Goal: Information Seeking & Learning: Learn about a topic

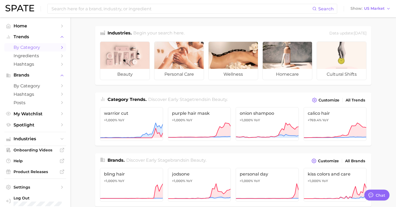
click at [39, 48] on span "by Category" at bounding box center [35, 47] width 43 height 5
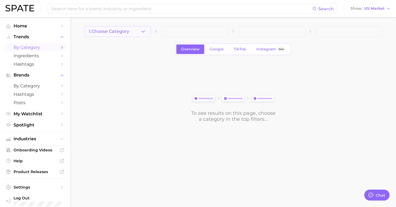
click at [132, 31] on button "1. Choose Category" at bounding box center [117, 31] width 66 height 11
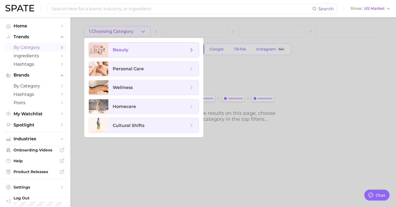
click at [147, 49] on span "beauty" at bounding box center [151, 50] width 76 height 6
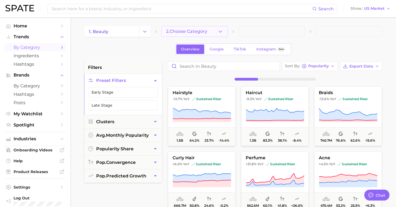
click at [184, 31] on span "2. Choose Category" at bounding box center [186, 31] width 41 height 5
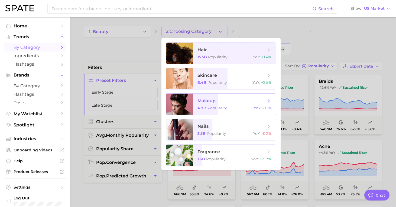
click at [231, 105] on div "4.7b Popularity YoY : -9.1%" at bounding box center [235, 107] width 74 height 5
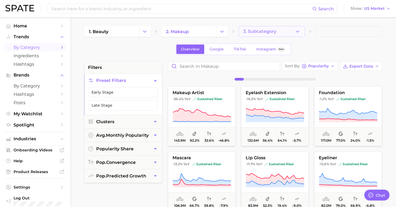
click at [262, 34] on span "3. Subcategory" at bounding box center [260, 31] width 33 height 5
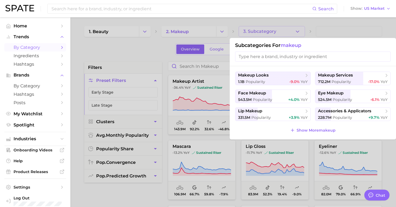
click at [260, 56] on input "search" at bounding box center [313, 57] width 156 height 10
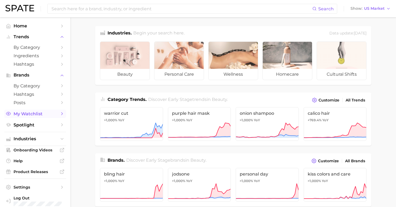
click at [42, 111] on link "My Watchlist" at bounding box center [35, 114] width 62 height 8
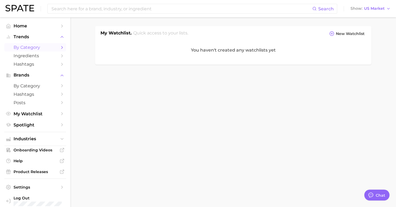
click at [40, 47] on span "by Category" at bounding box center [35, 47] width 43 height 5
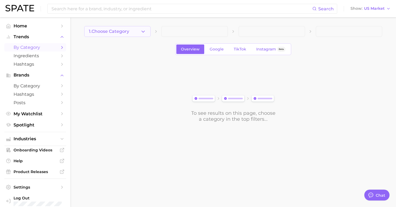
click at [115, 27] on button "1. Choose Category" at bounding box center [117, 31] width 66 height 11
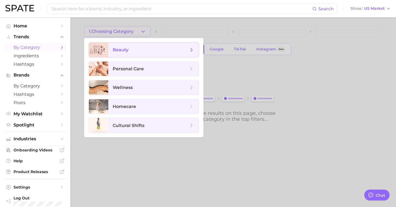
click at [121, 51] on span "beauty" at bounding box center [121, 49] width 16 height 5
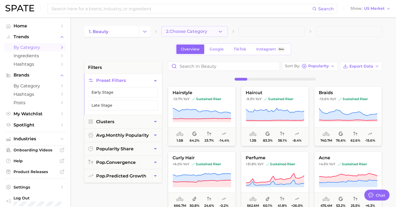
click at [204, 29] on span "2. Choose Category" at bounding box center [186, 31] width 41 height 5
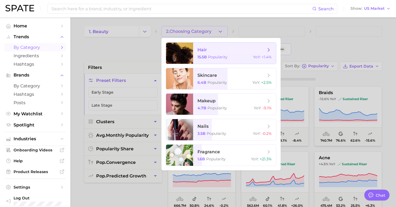
click at [238, 53] on span "hair 15.5b Popularity YoY : +1.4%" at bounding box center [234, 53] width 83 height 21
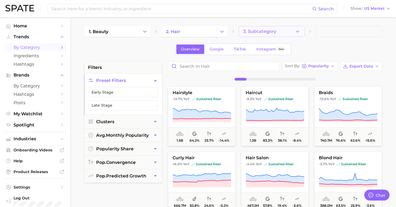
click at [264, 32] on span "3. Subcategory" at bounding box center [260, 31] width 33 height 5
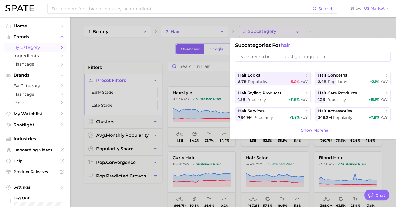
click at [262, 57] on input "search" at bounding box center [313, 57] width 156 height 10
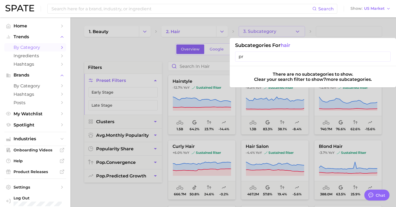
type input "p"
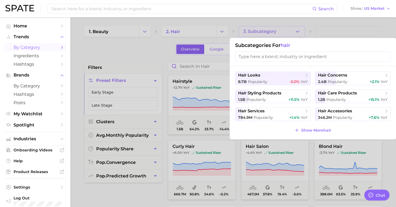
click at [325, 36] on div at bounding box center [198, 103] width 396 height 207
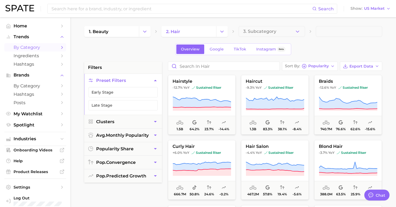
click at [320, 33] on span at bounding box center [349, 31] width 66 height 11
click at [31, 87] on span "by Category" at bounding box center [35, 85] width 43 height 5
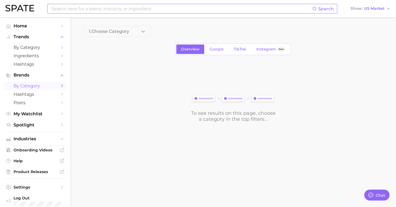
click at [99, 11] on input at bounding box center [182, 8] width 262 height 9
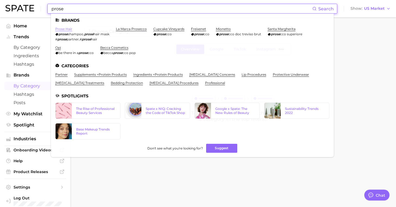
type input "prose"
click at [71, 30] on link "prose hair" at bounding box center [63, 29] width 17 height 4
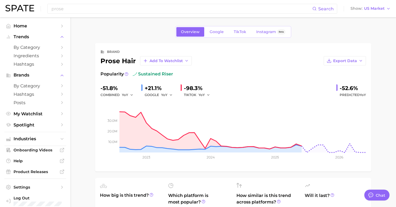
type textarea "x"
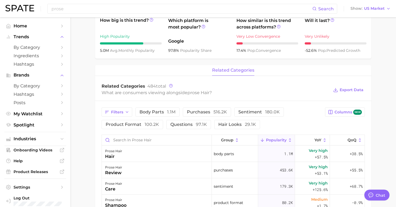
scroll to position [179, 0]
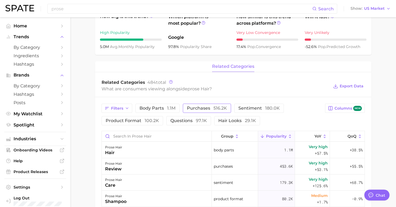
click at [204, 110] on span "purchases 516.2k" at bounding box center [207, 108] width 40 height 4
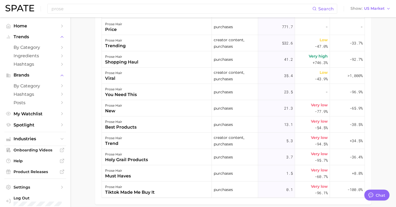
scroll to position [343, 0]
